Goal: Navigation & Orientation: Find specific page/section

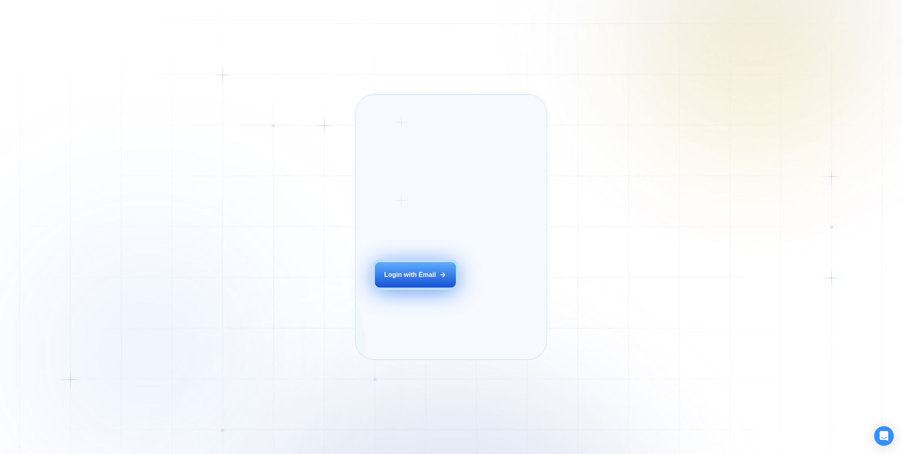
click at [410, 279] on div "Login with Email" at bounding box center [410, 274] width 52 height 9
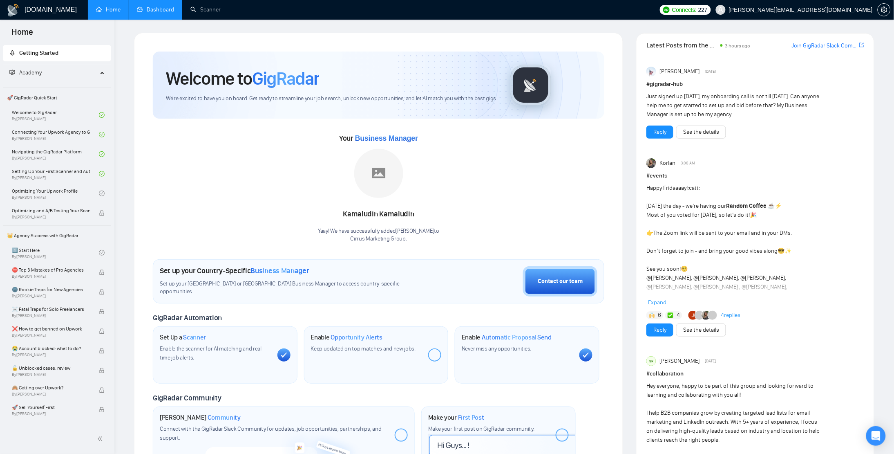
click at [156, 13] on link "Dashboard" at bounding box center [155, 9] width 37 height 7
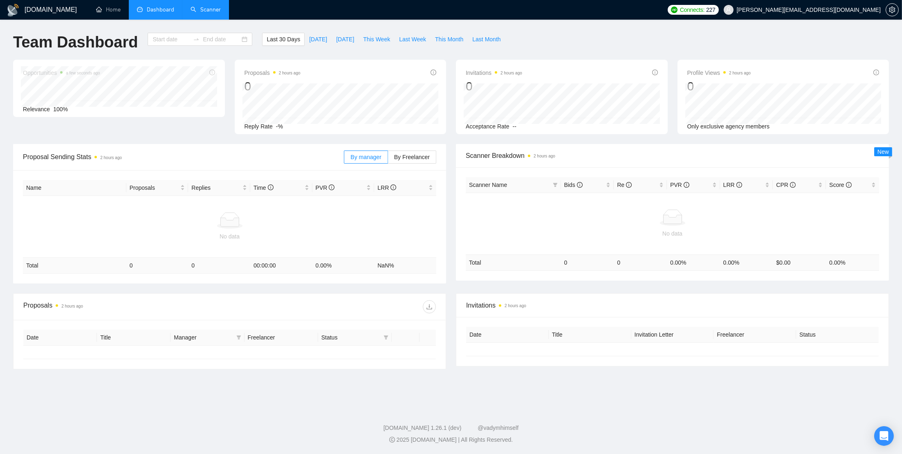
click at [200, 7] on link "Scanner" at bounding box center [206, 9] width 30 height 7
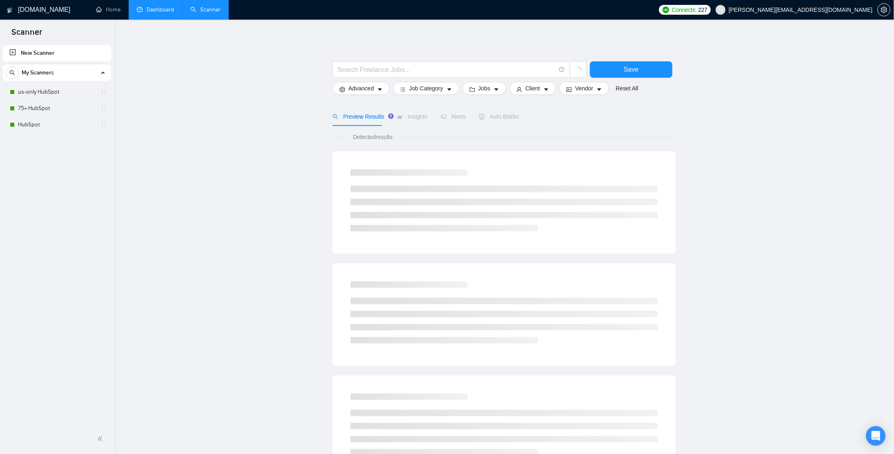
click at [144, 13] on link "Dashboard" at bounding box center [155, 9] width 37 height 7
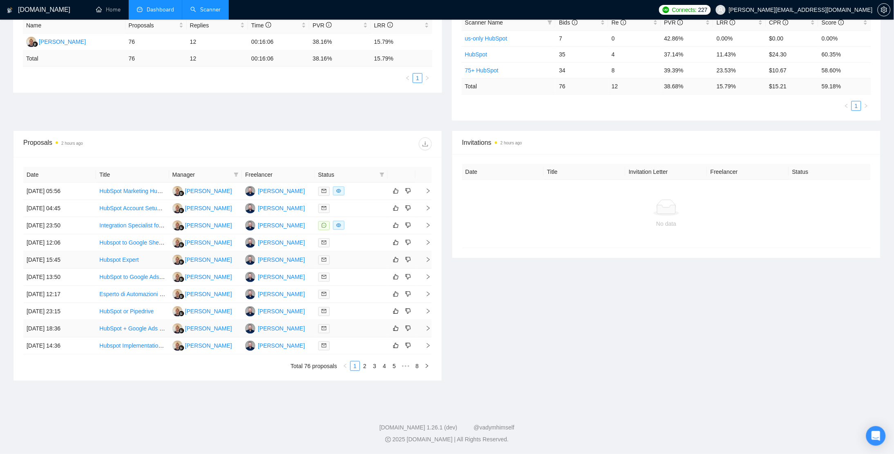
scroll to position [164, 0]
click at [368, 366] on link "2" at bounding box center [365, 365] width 9 height 9
click at [356, 365] on link "1" at bounding box center [355, 365] width 9 height 9
